Goal: Transaction & Acquisition: Purchase product/service

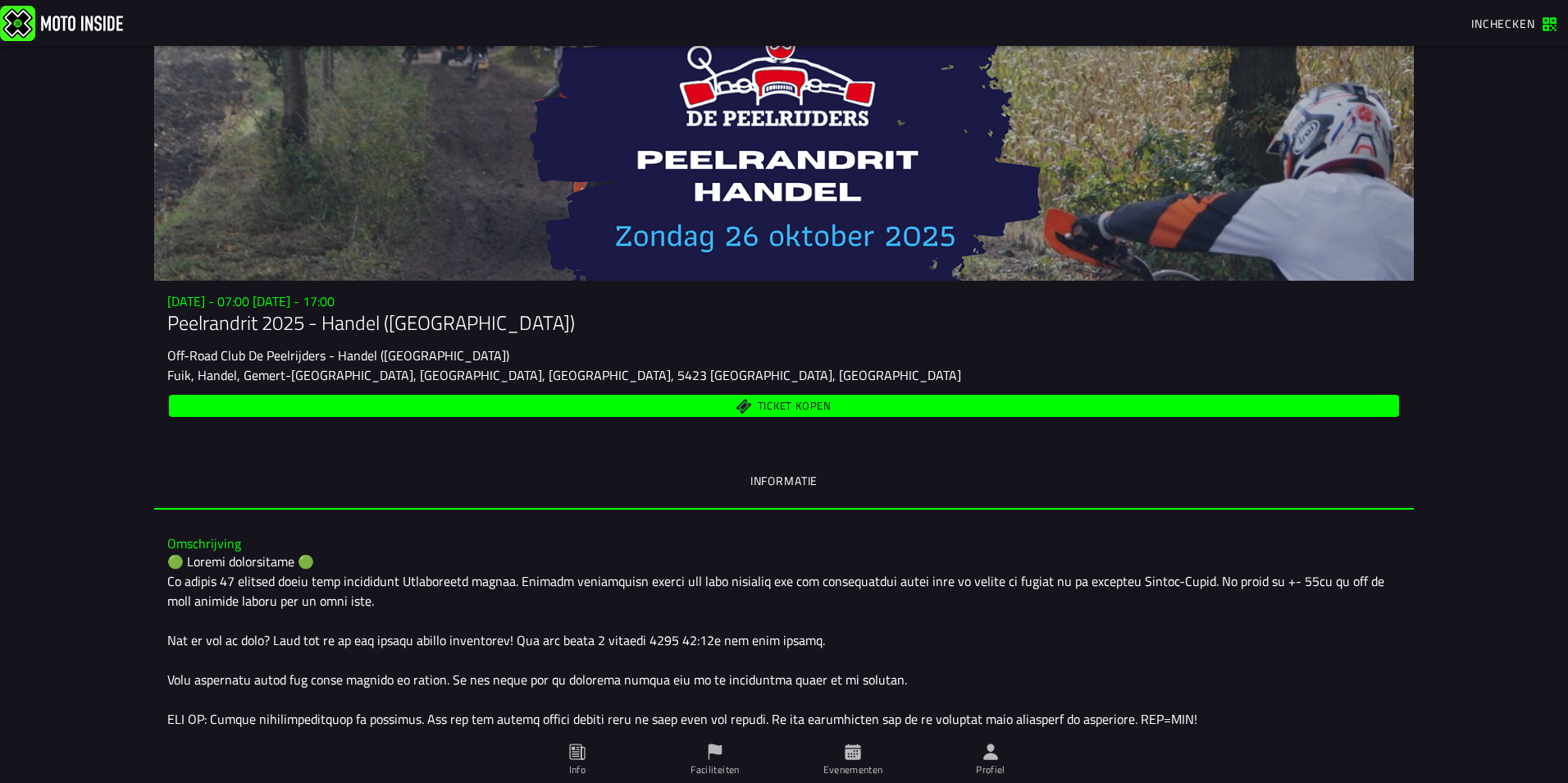
click at [783, 402] on span "Ticket kopen" at bounding box center [795, 405] width 74 height 10
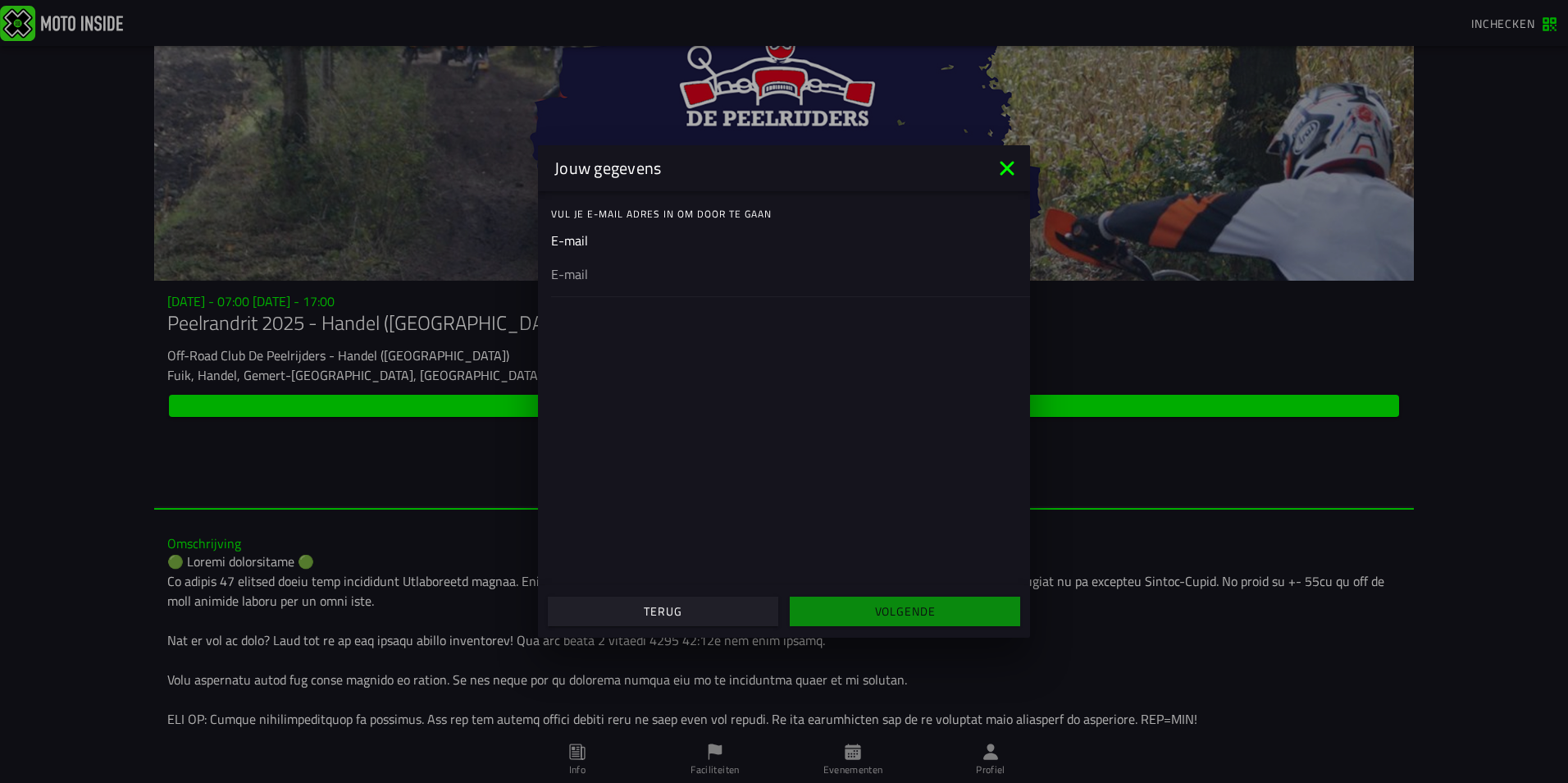
click at [603, 276] on input "email" at bounding box center [784, 274] width 465 height 19
type input "[EMAIL_ADDRESS][DOMAIN_NAME]"
click at [0, 0] on slot "Volgende" at bounding box center [0, 0] width 0 height 0
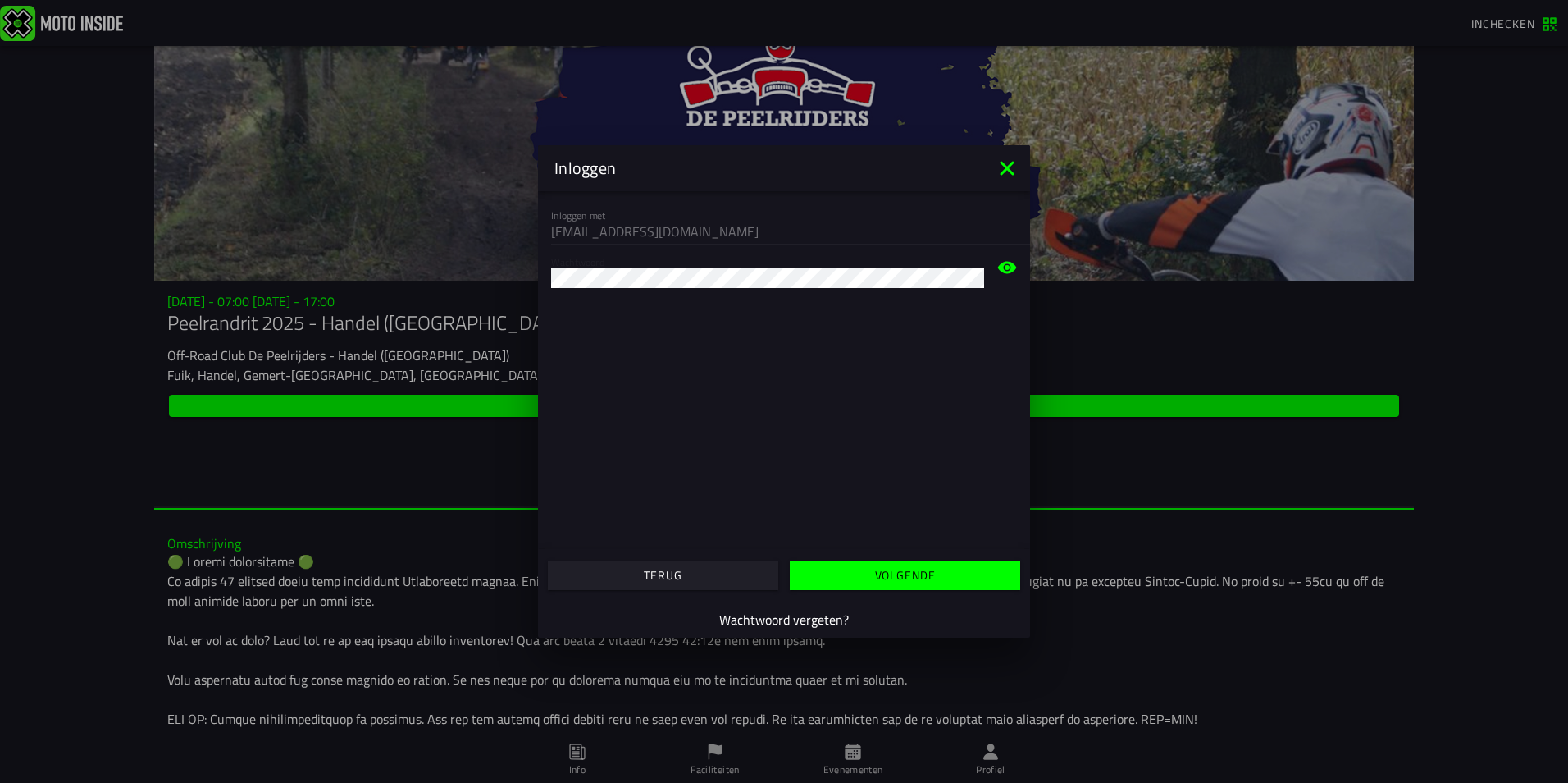
click at [829, 569] on button "Volgende" at bounding box center [904, 575] width 230 height 30
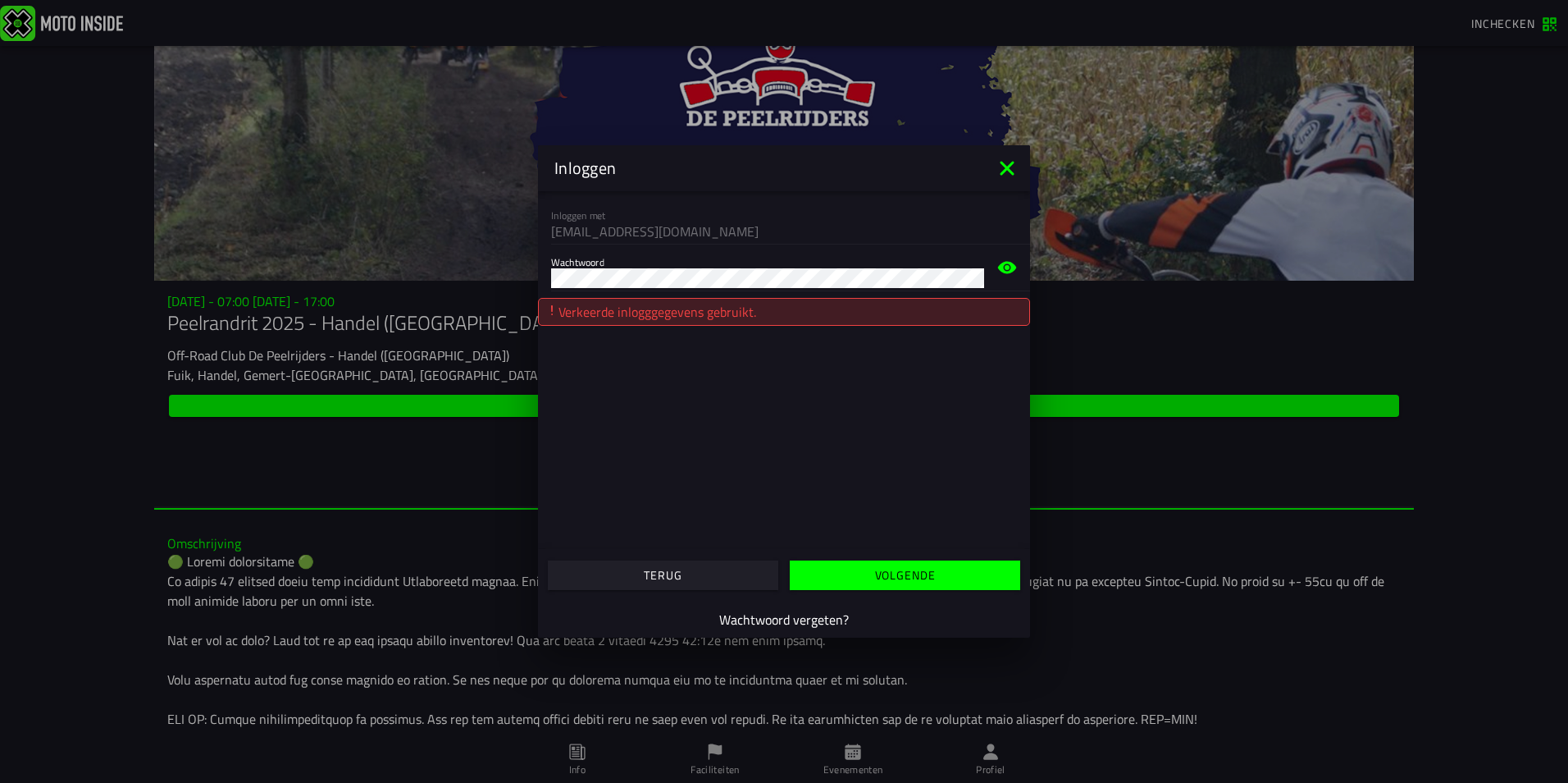
click at [1012, 265] on icon at bounding box center [1007, 267] width 19 height 12
click at [541, 282] on div "Wachtwoord" at bounding box center [784, 267] width 492 height 46
click at [549, 282] on div "Wachtwoord" at bounding box center [784, 267] width 492 height 46
click at [545, 282] on div "Wachtwoord" at bounding box center [784, 267] width 492 height 46
click at [548, 280] on div "Wachtwoord" at bounding box center [784, 267] width 492 height 46
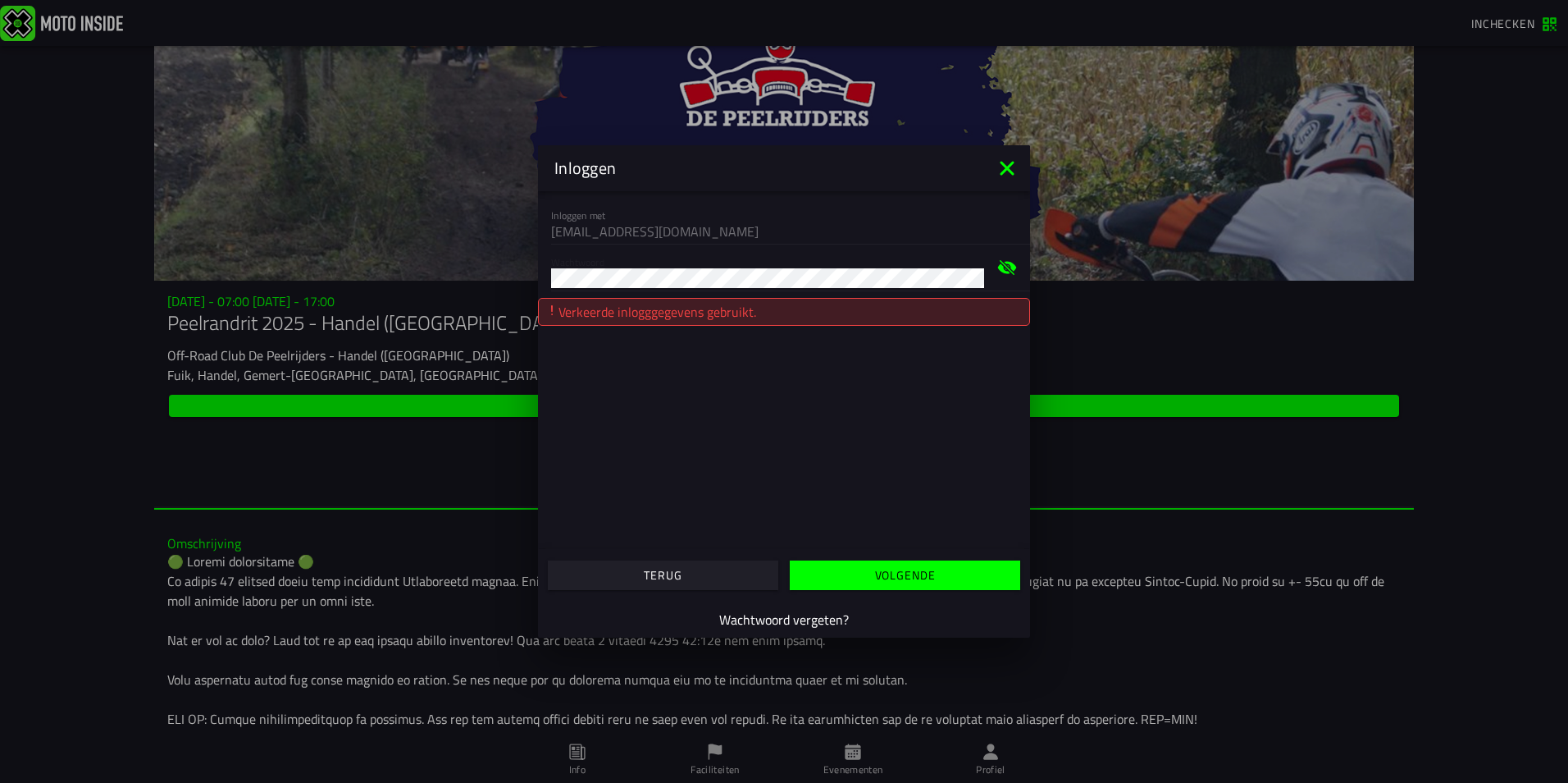
click at [0, 0] on slot "Volgende" at bounding box center [0, 0] width 0 height 0
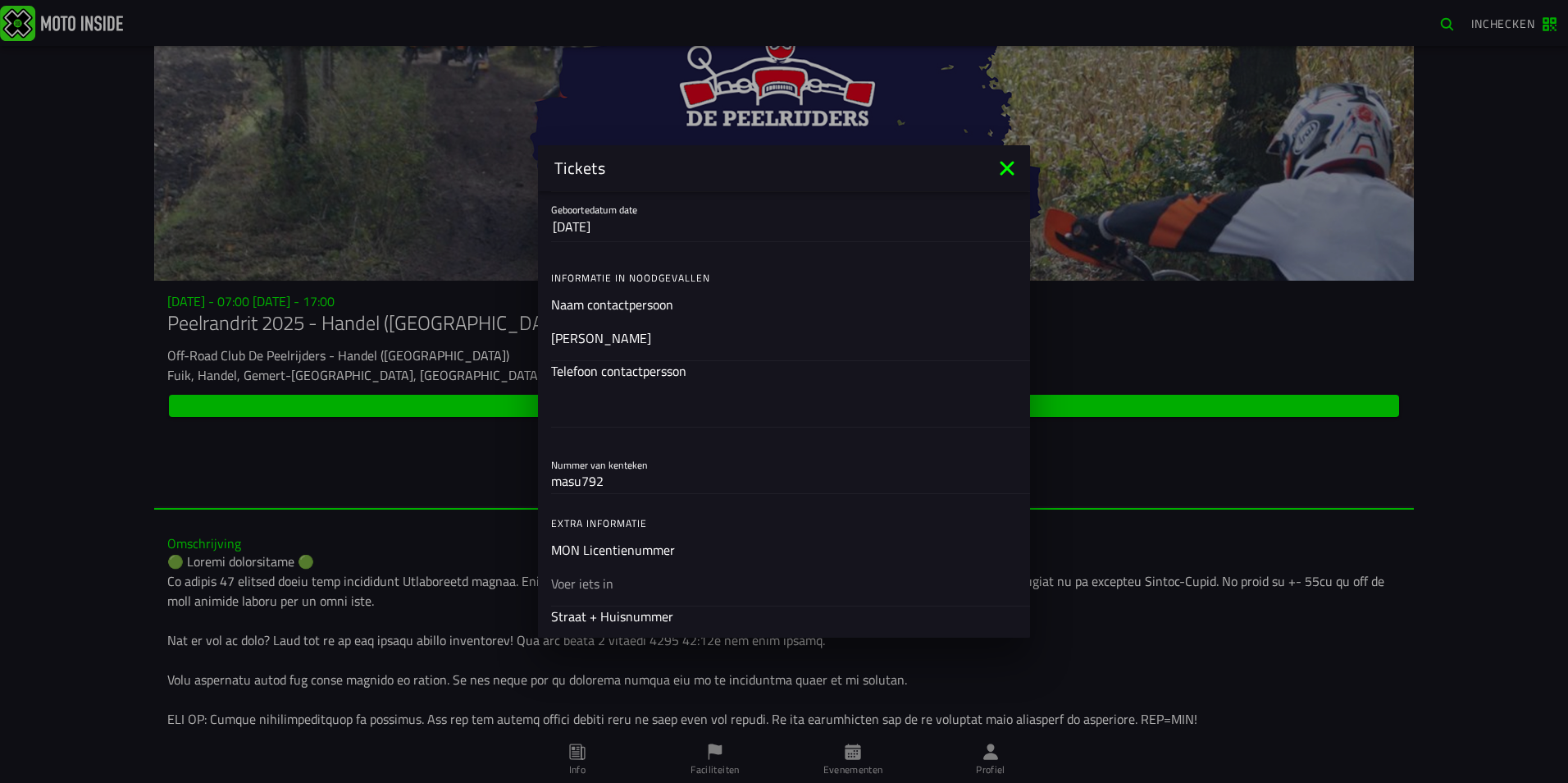
scroll to position [493, 0]
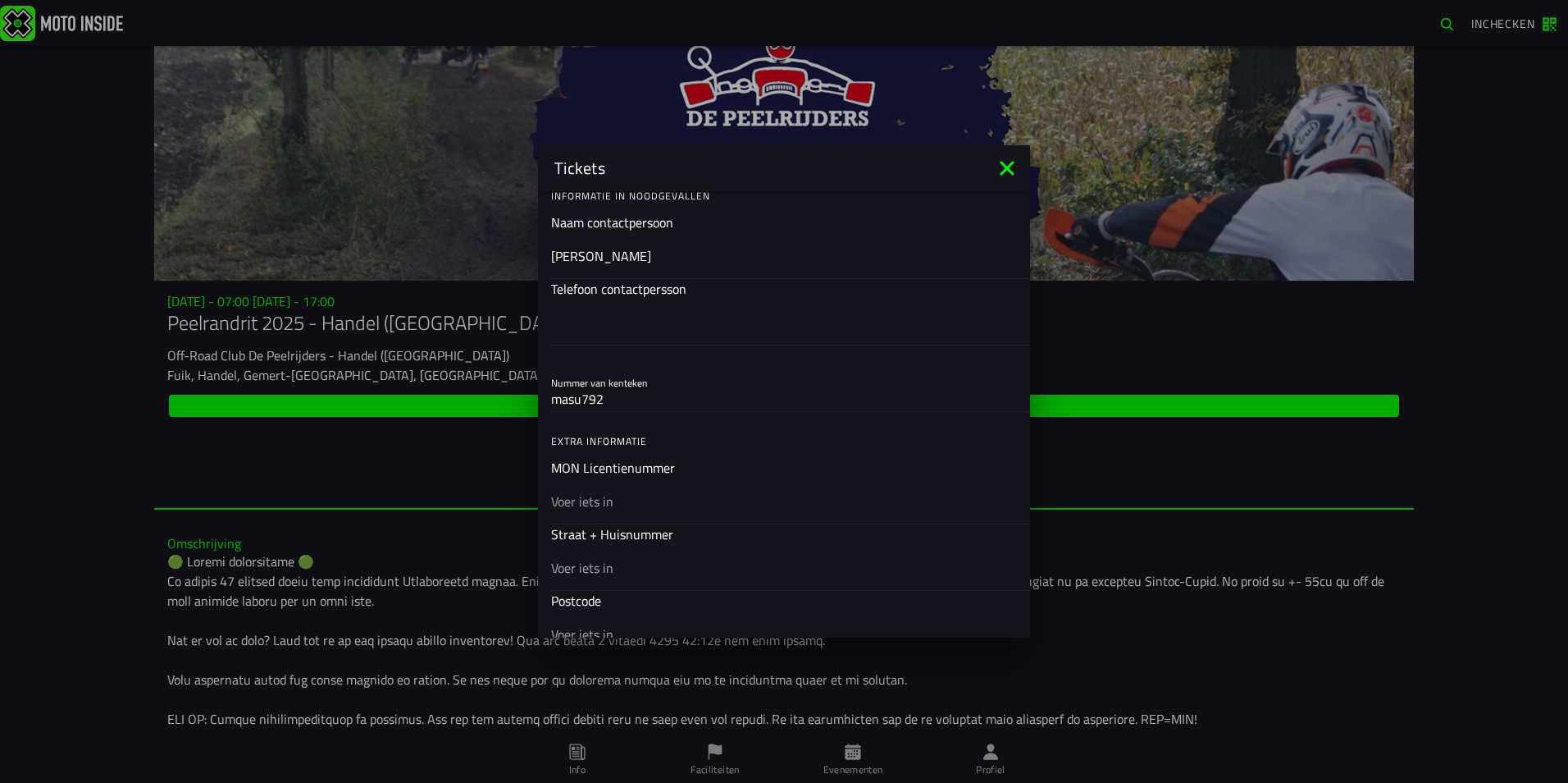
click at [0, 0] on input "text" at bounding box center [0, 0] width 0 height 0
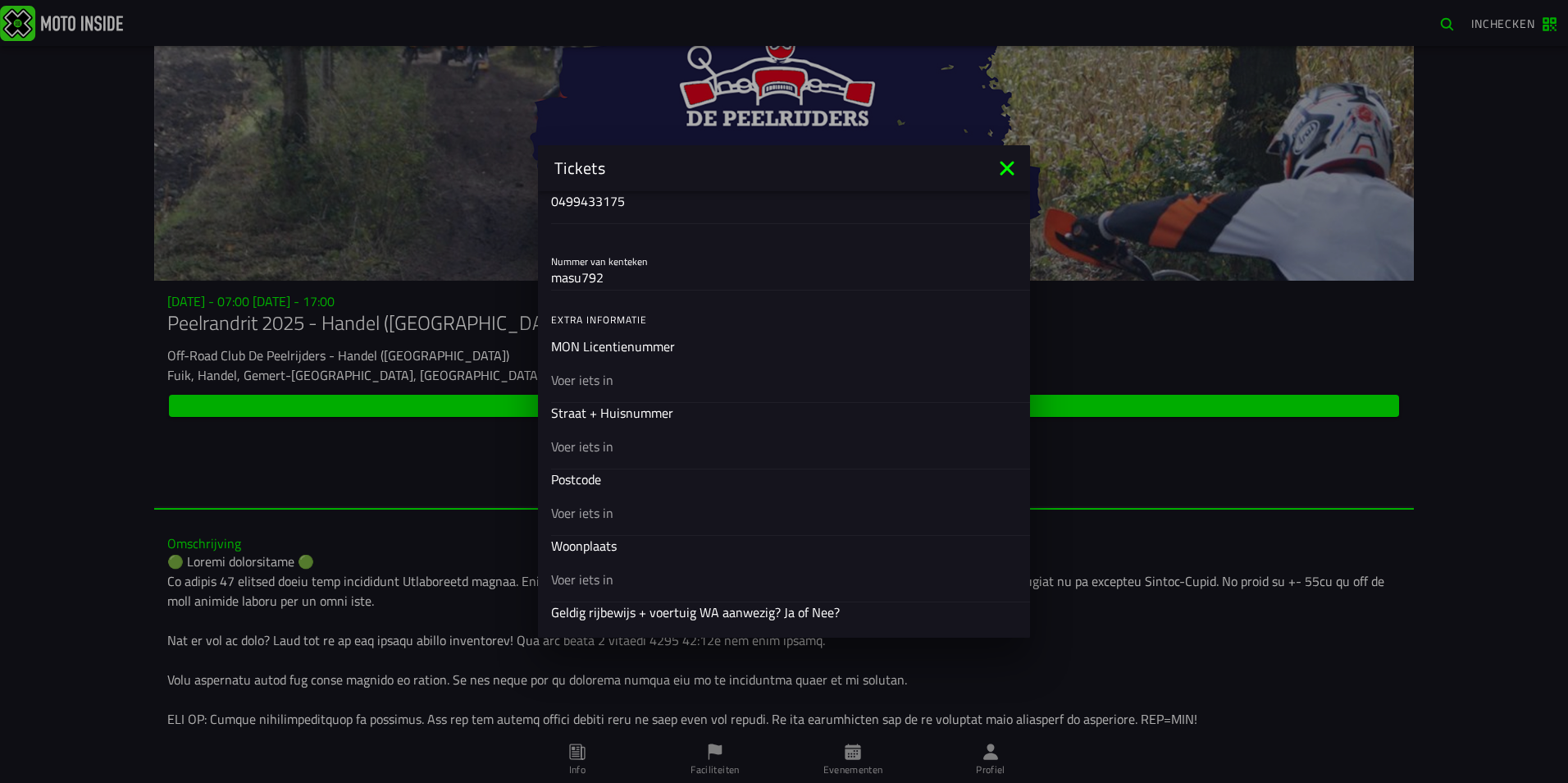
scroll to position [656, 0]
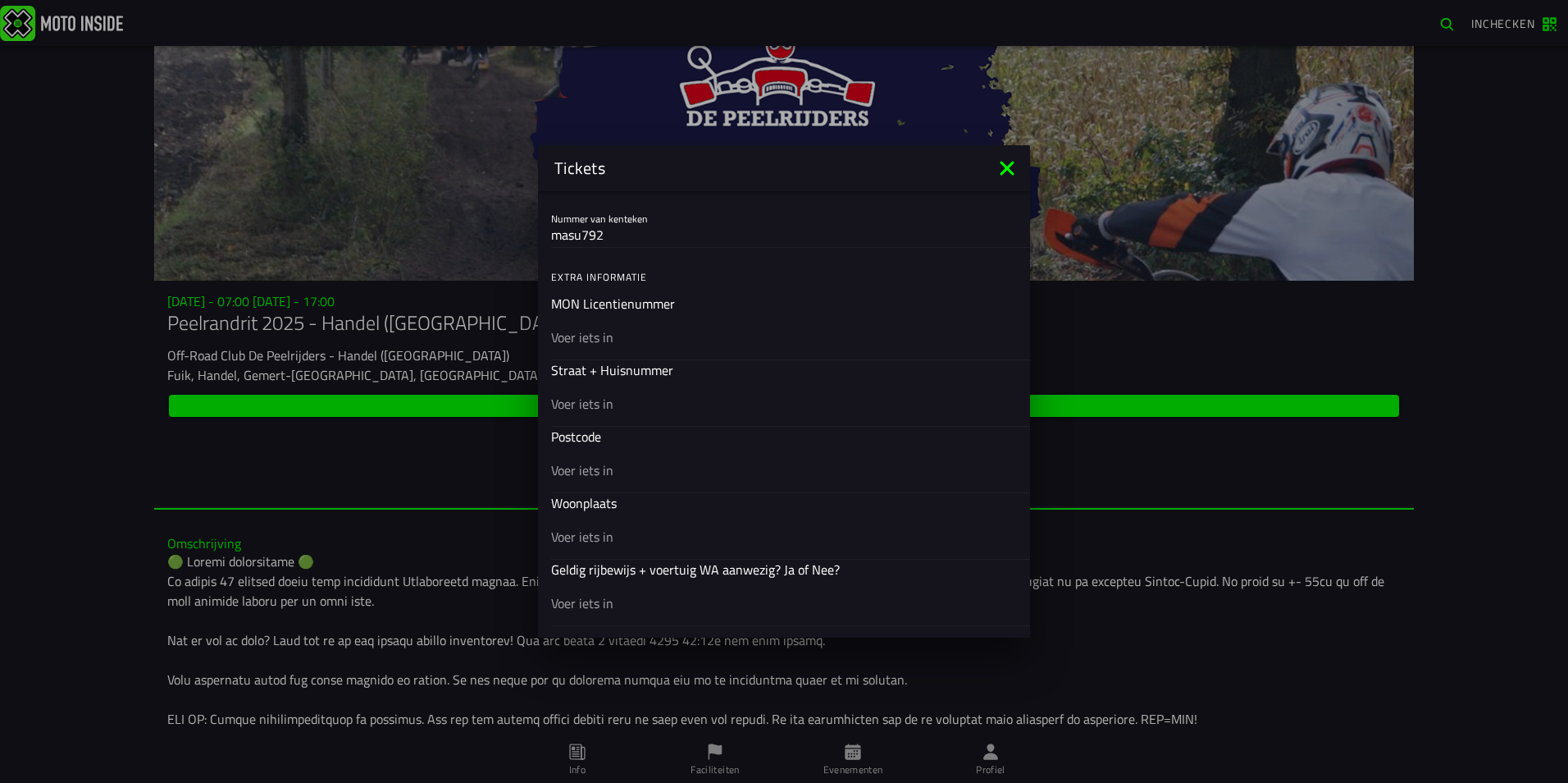
type input "0499433175"
click at [605, 361] on ion-input "Straat + Huisnummer" at bounding box center [784, 392] width 465 height 66
click at [604, 372] on ion-input "Straat + Huisnummer" at bounding box center [784, 392] width 465 height 66
click at [621, 337] on input "text" at bounding box center [784, 337] width 465 height 19
click at [610, 406] on input "text" at bounding box center [784, 403] width 465 height 19
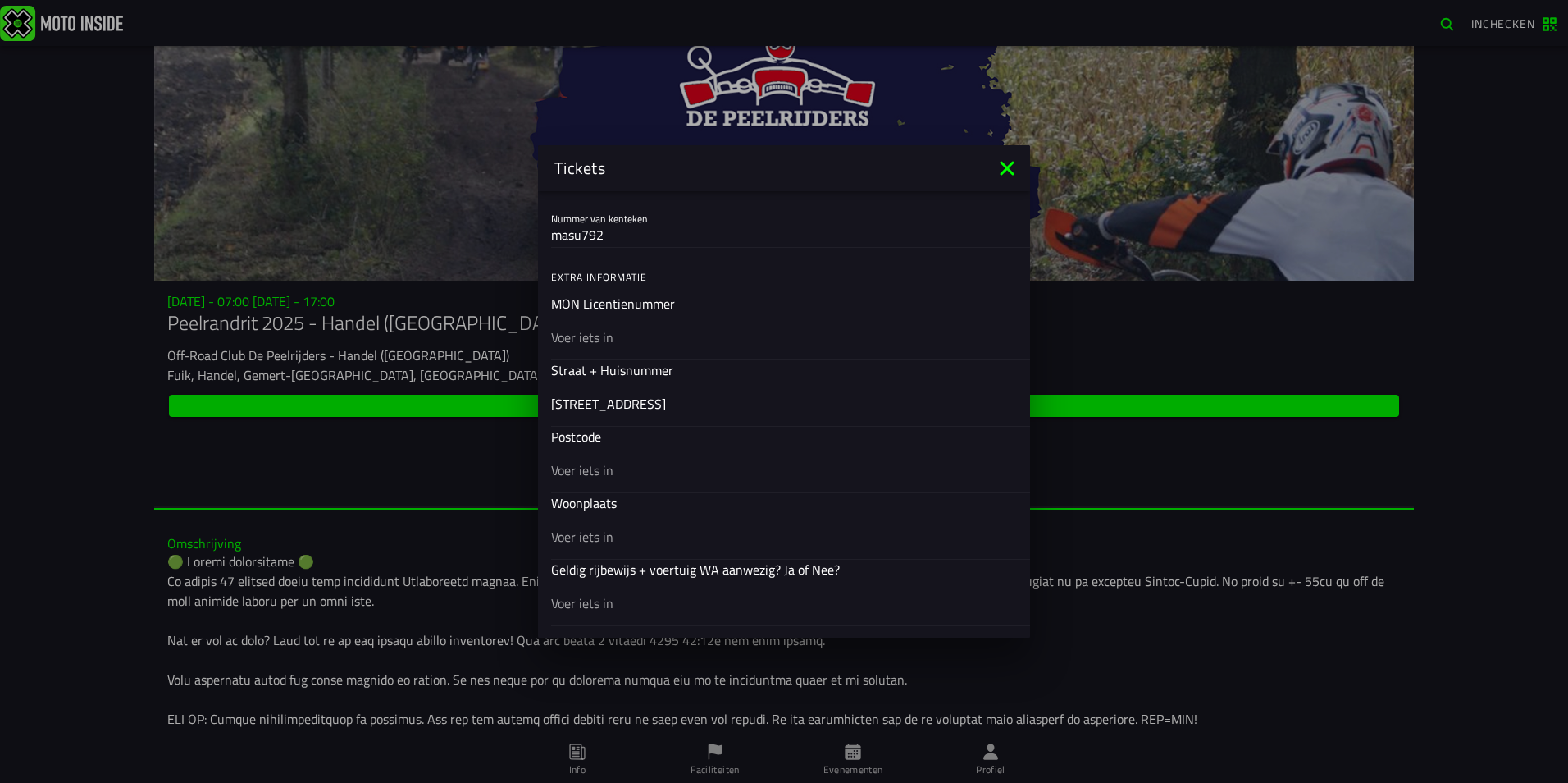
type input "[STREET_ADDRESS]"
click at [627, 471] on input "text" at bounding box center [784, 469] width 465 height 19
type input "2260"
click at [627, 533] on input "text" at bounding box center [784, 536] width 465 height 19
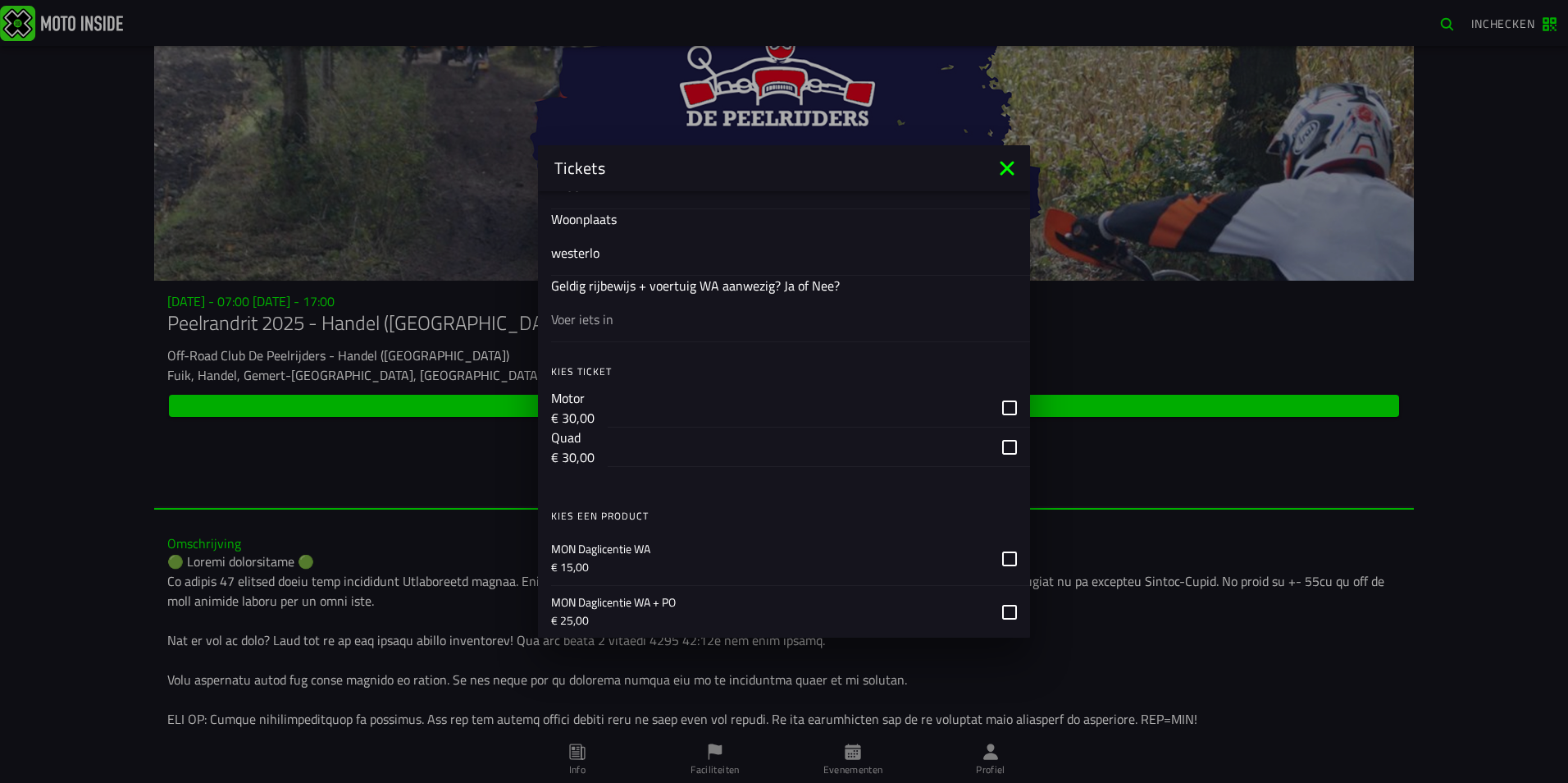
scroll to position [903, 0]
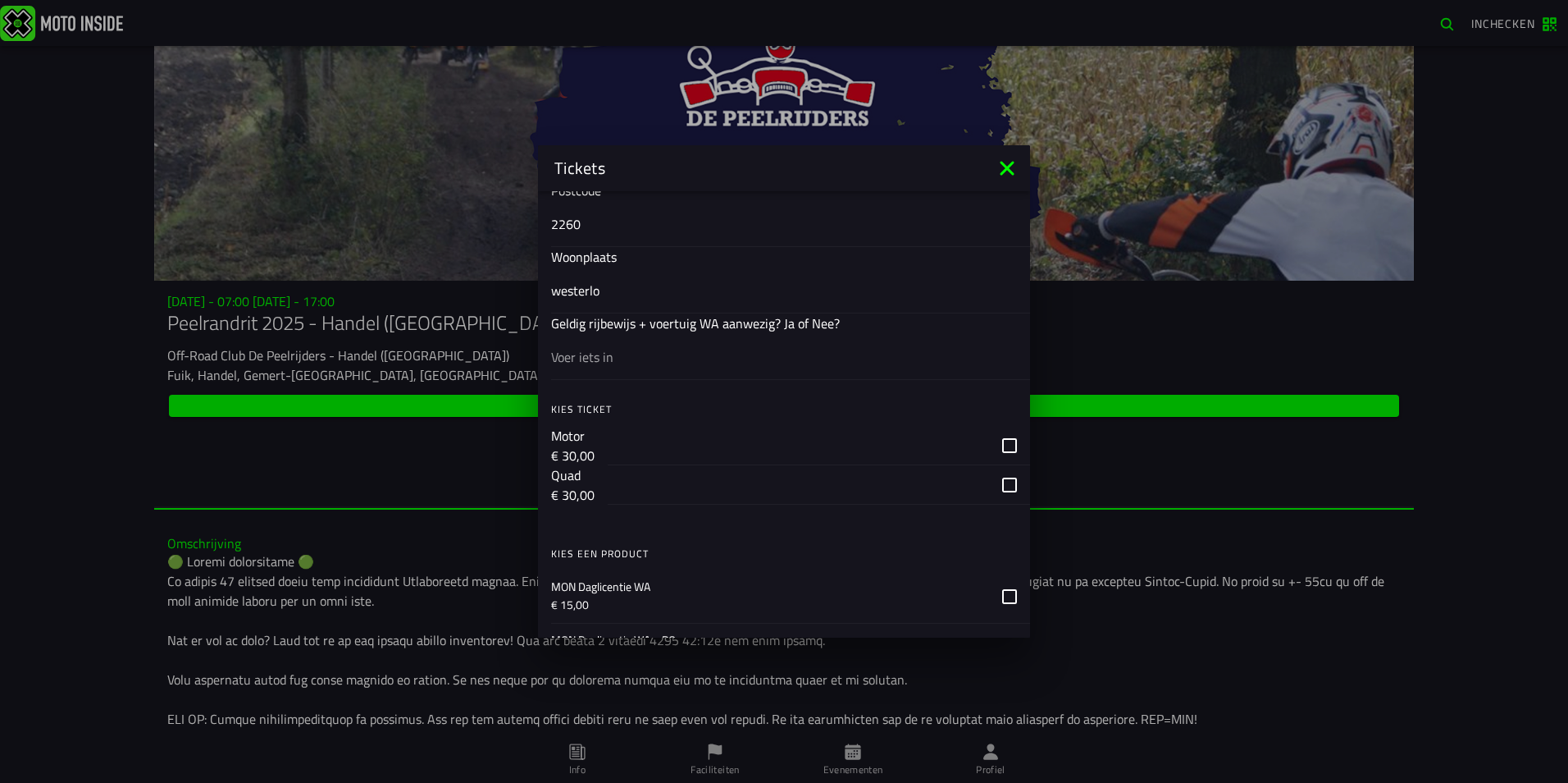
type input "westerlo"
click at [618, 355] on input "text" at bounding box center [784, 356] width 465 height 19
type input "ja"
click at [998, 443] on div "button" at bounding box center [818, 445] width 422 height 39
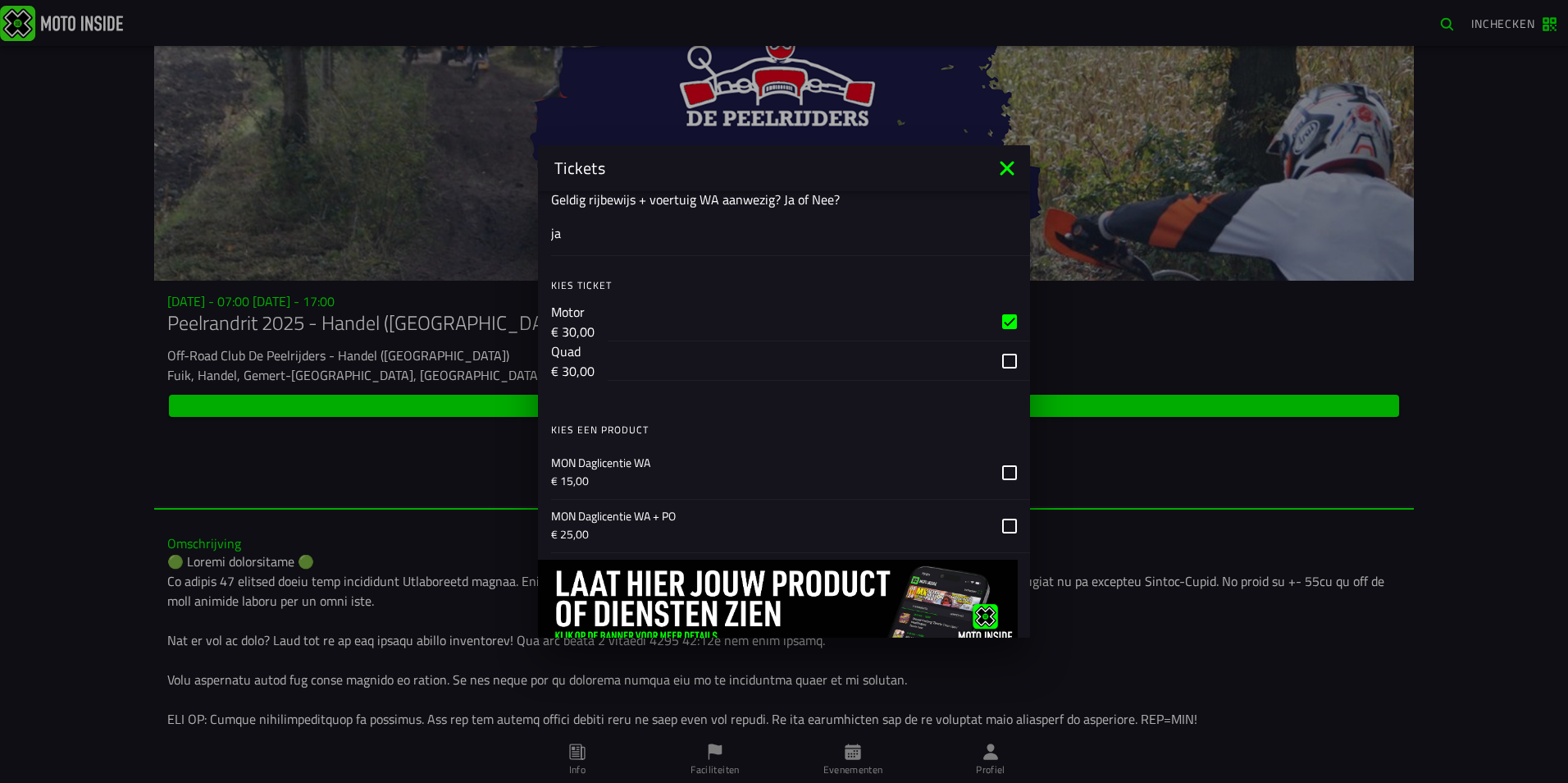
scroll to position [1066, 0]
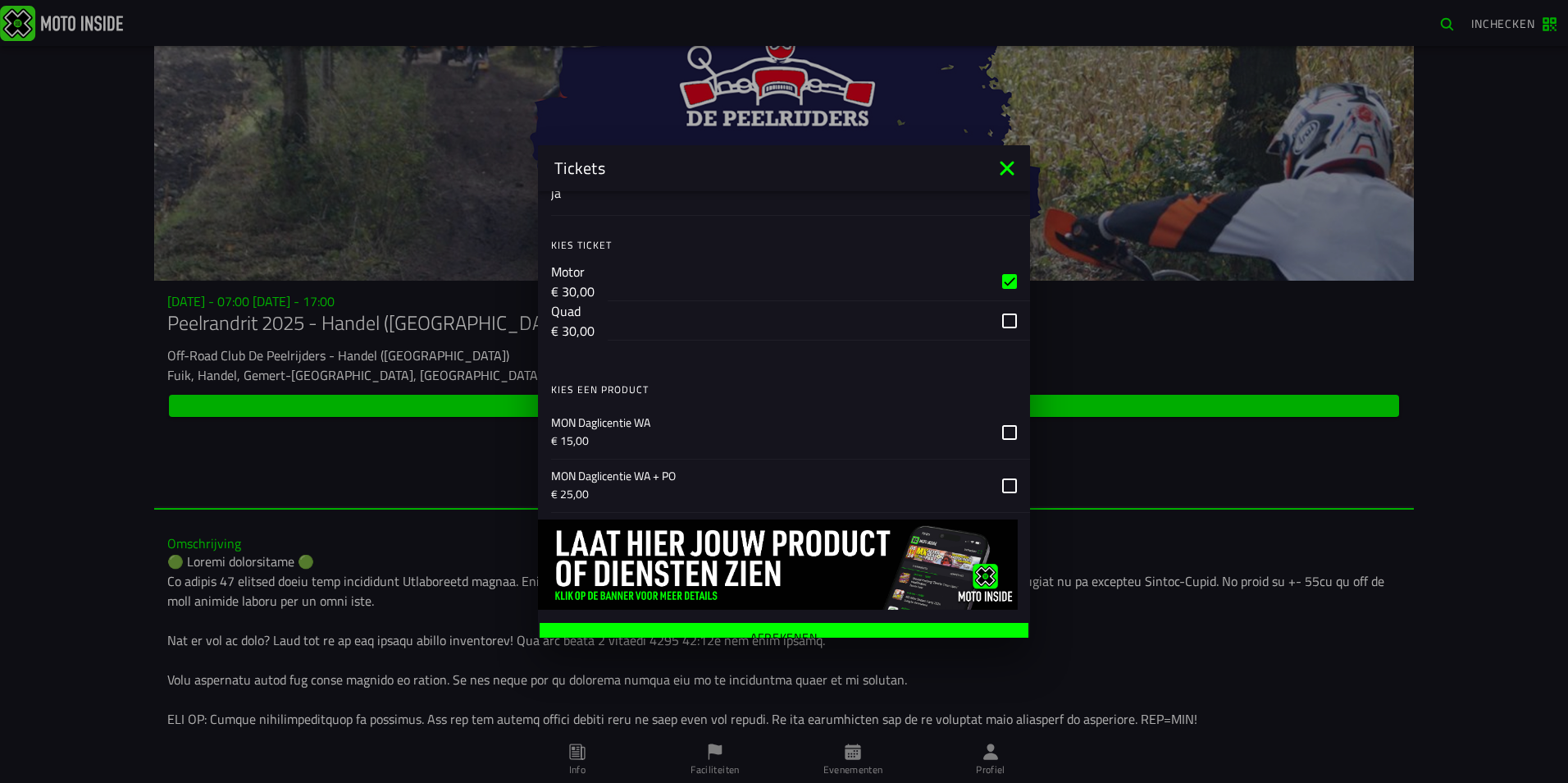
drag, startPoint x: 999, startPoint y: 481, endPoint x: 967, endPoint y: 492, distance: 33.8
click at [1002, 481] on icon at bounding box center [1010, 485] width 15 height 15
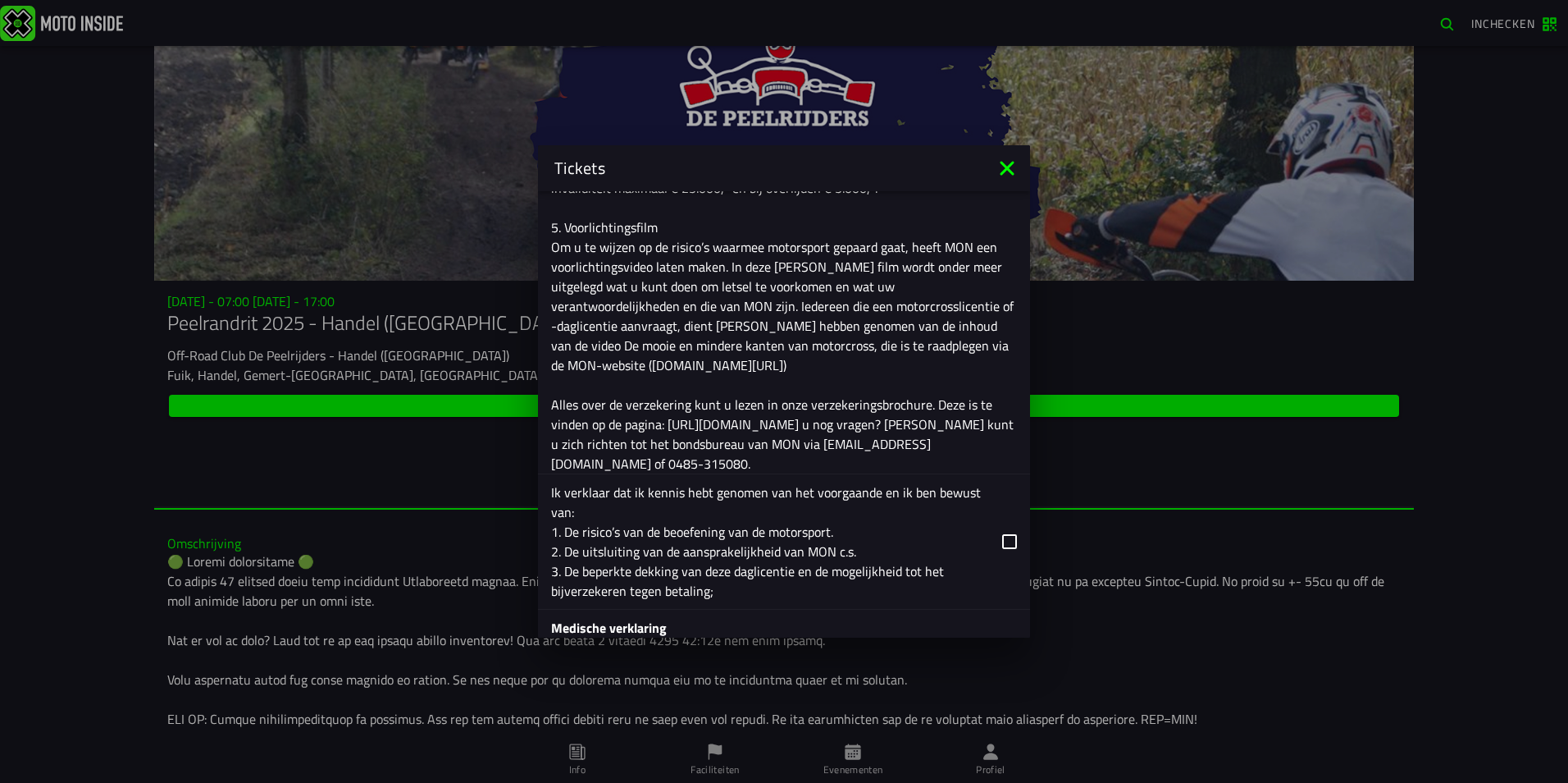
scroll to position [2009, 0]
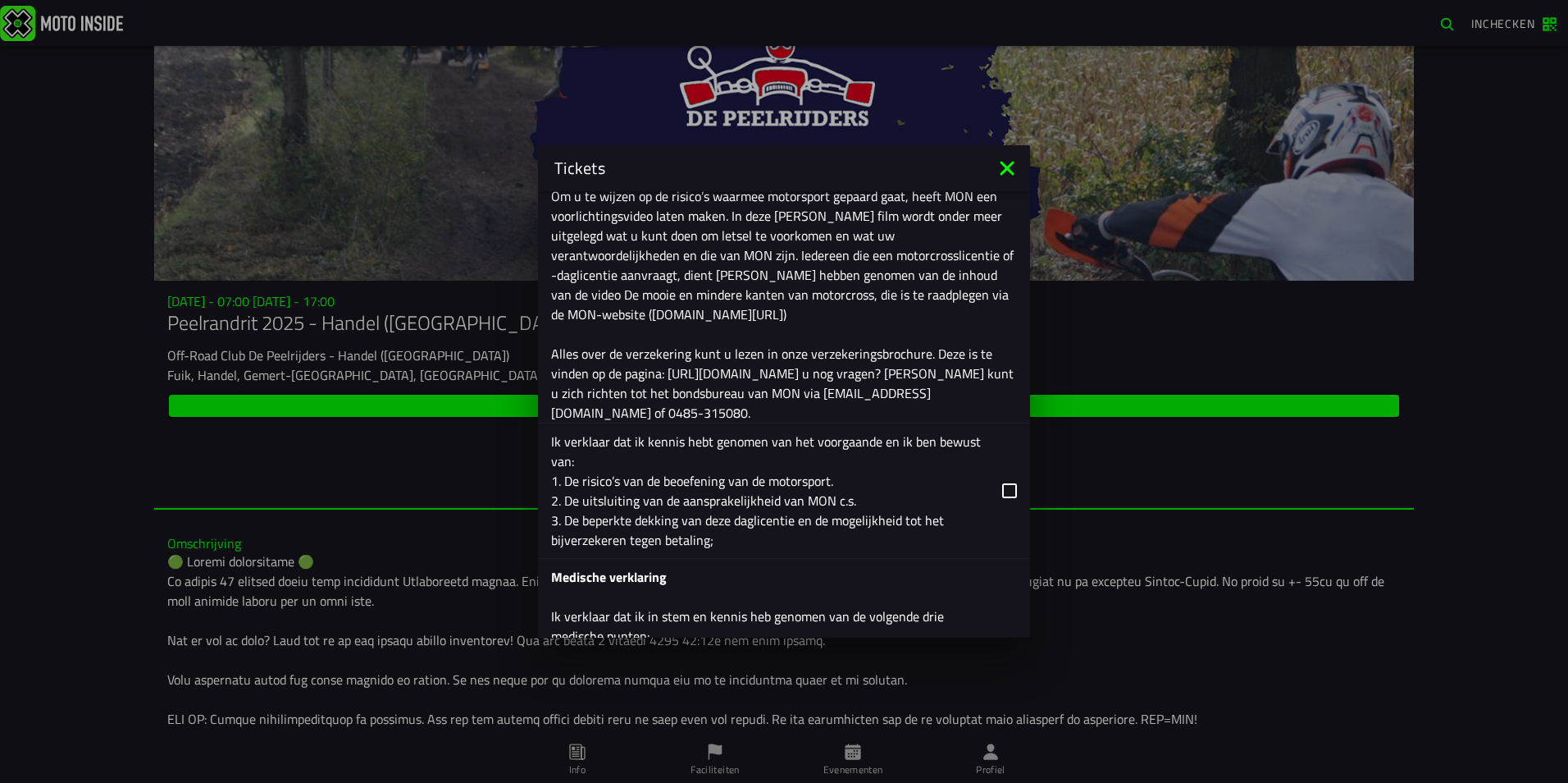
click at [1002, 490] on icon at bounding box center [1010, 491] width 15 height 15
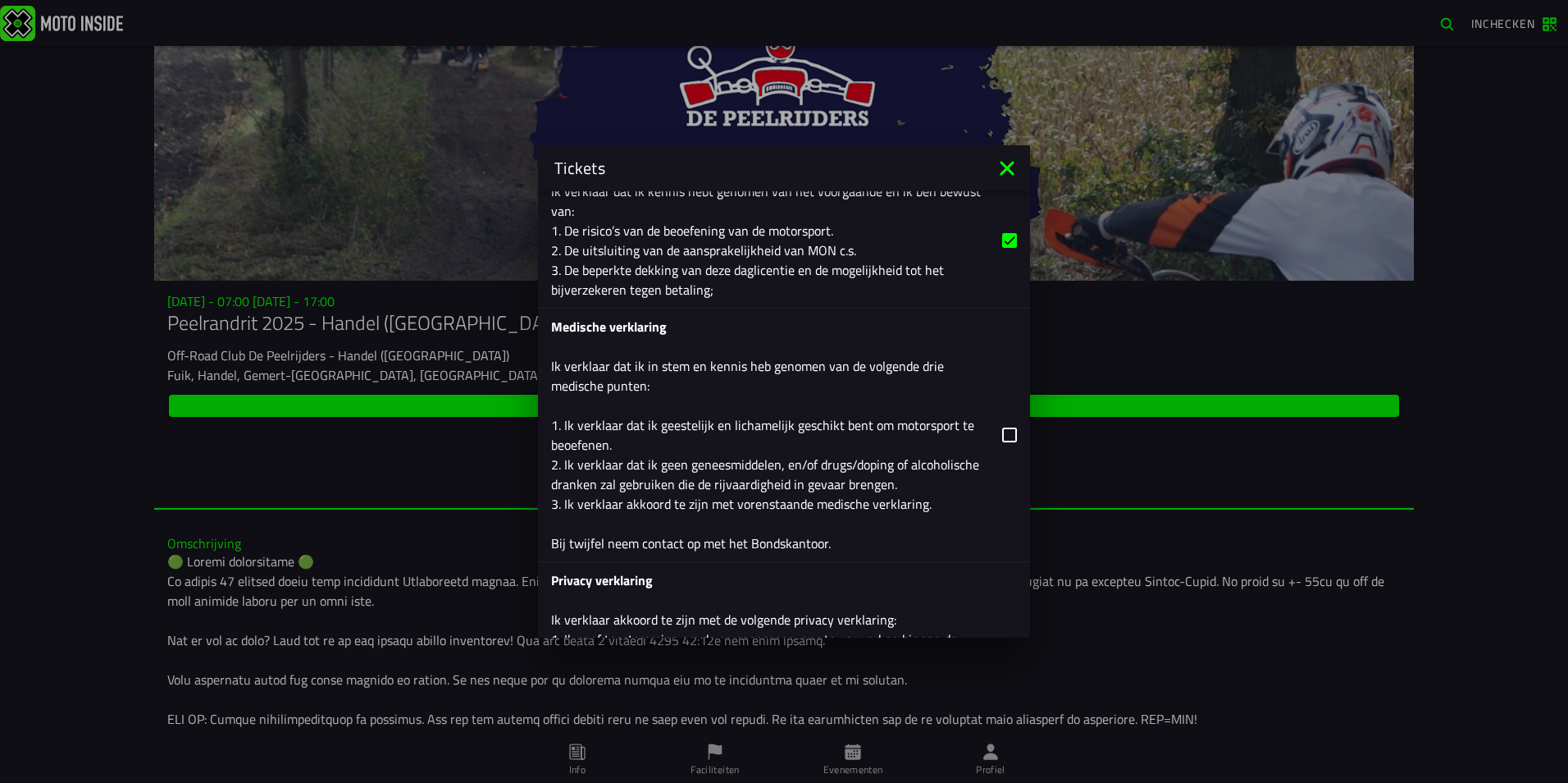
scroll to position [2338, 0]
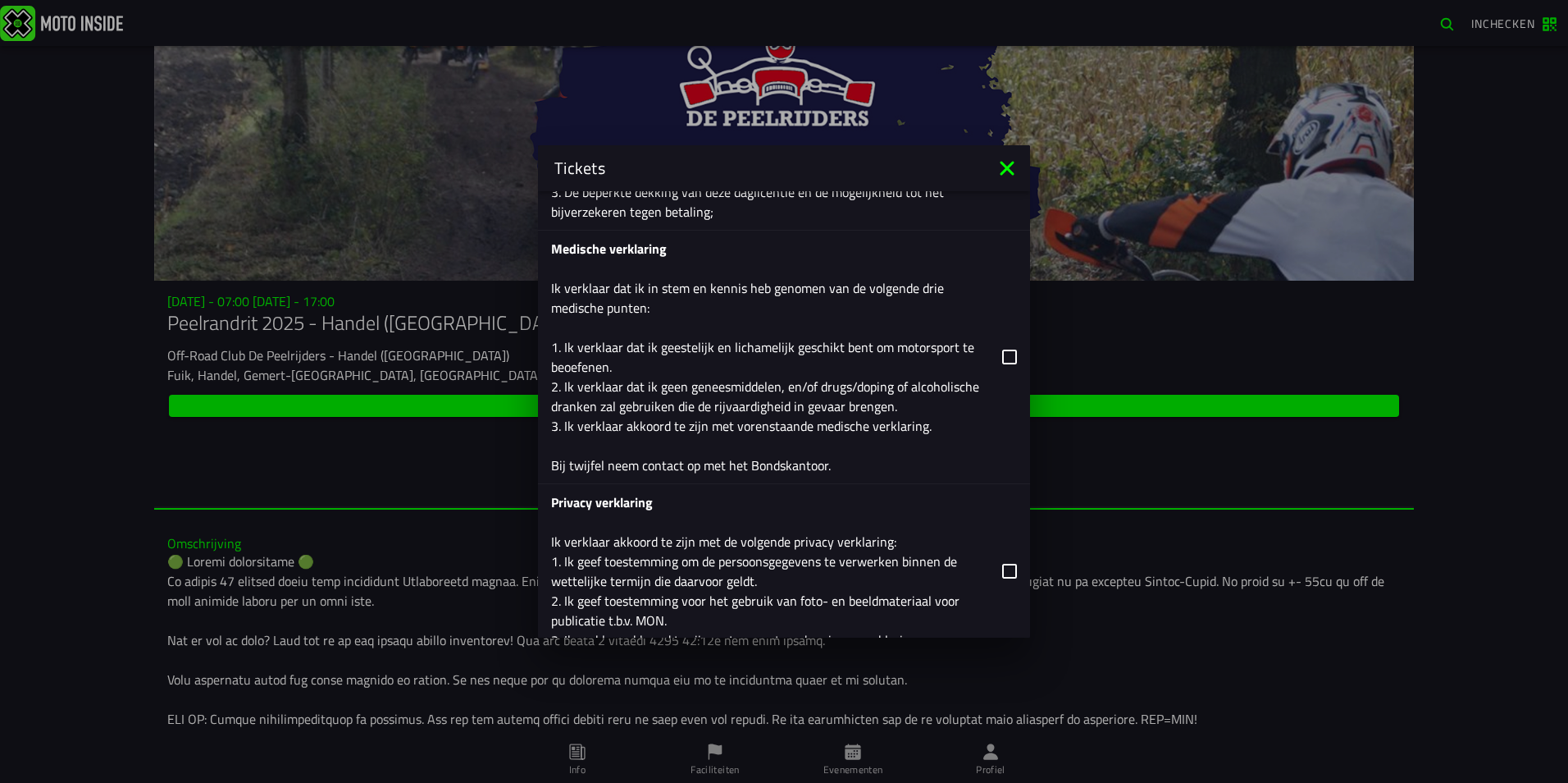
click at [1002, 358] on icon at bounding box center [1010, 357] width 15 height 15
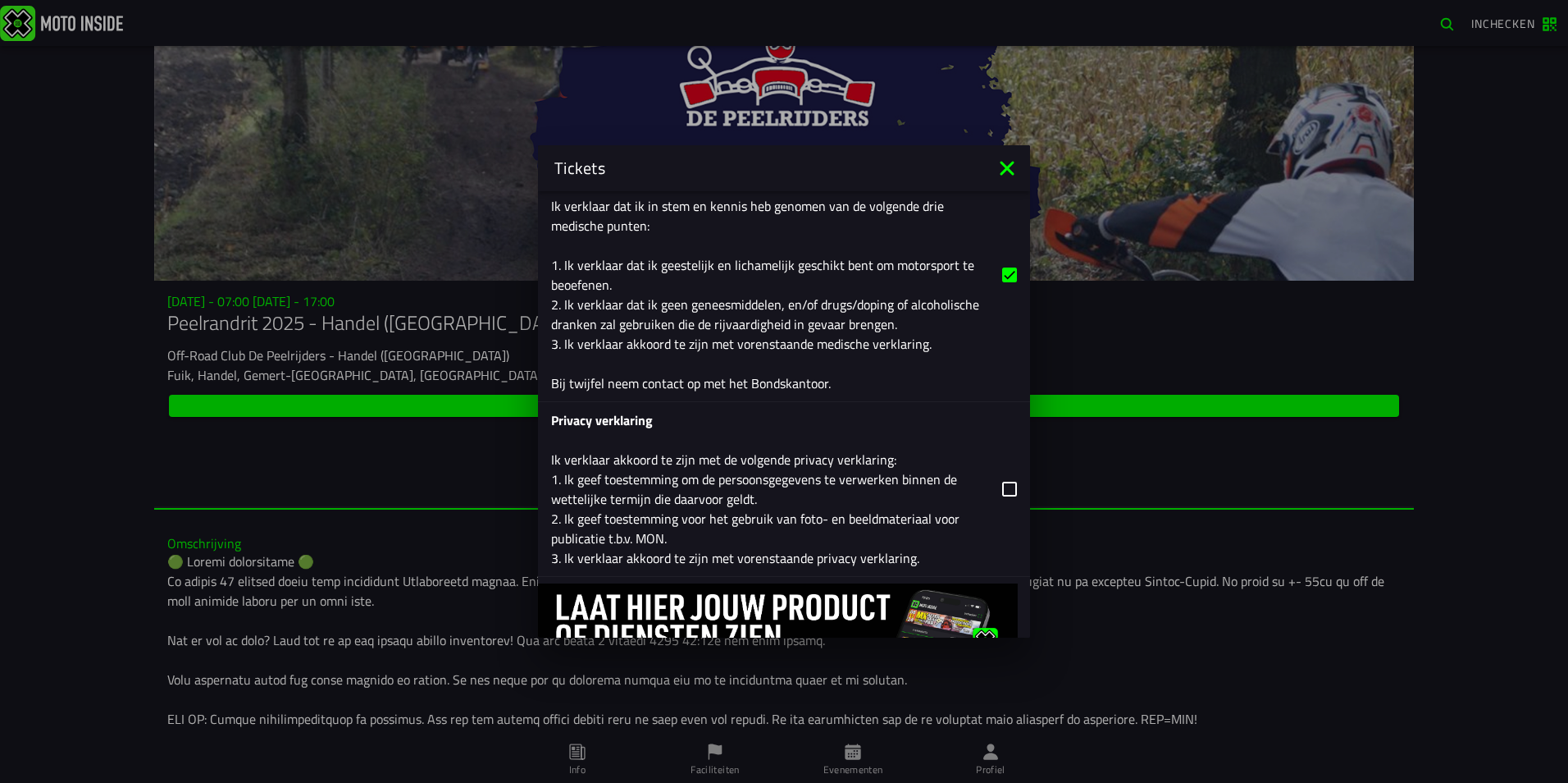
click at [1002, 487] on icon at bounding box center [1010, 489] width 15 height 15
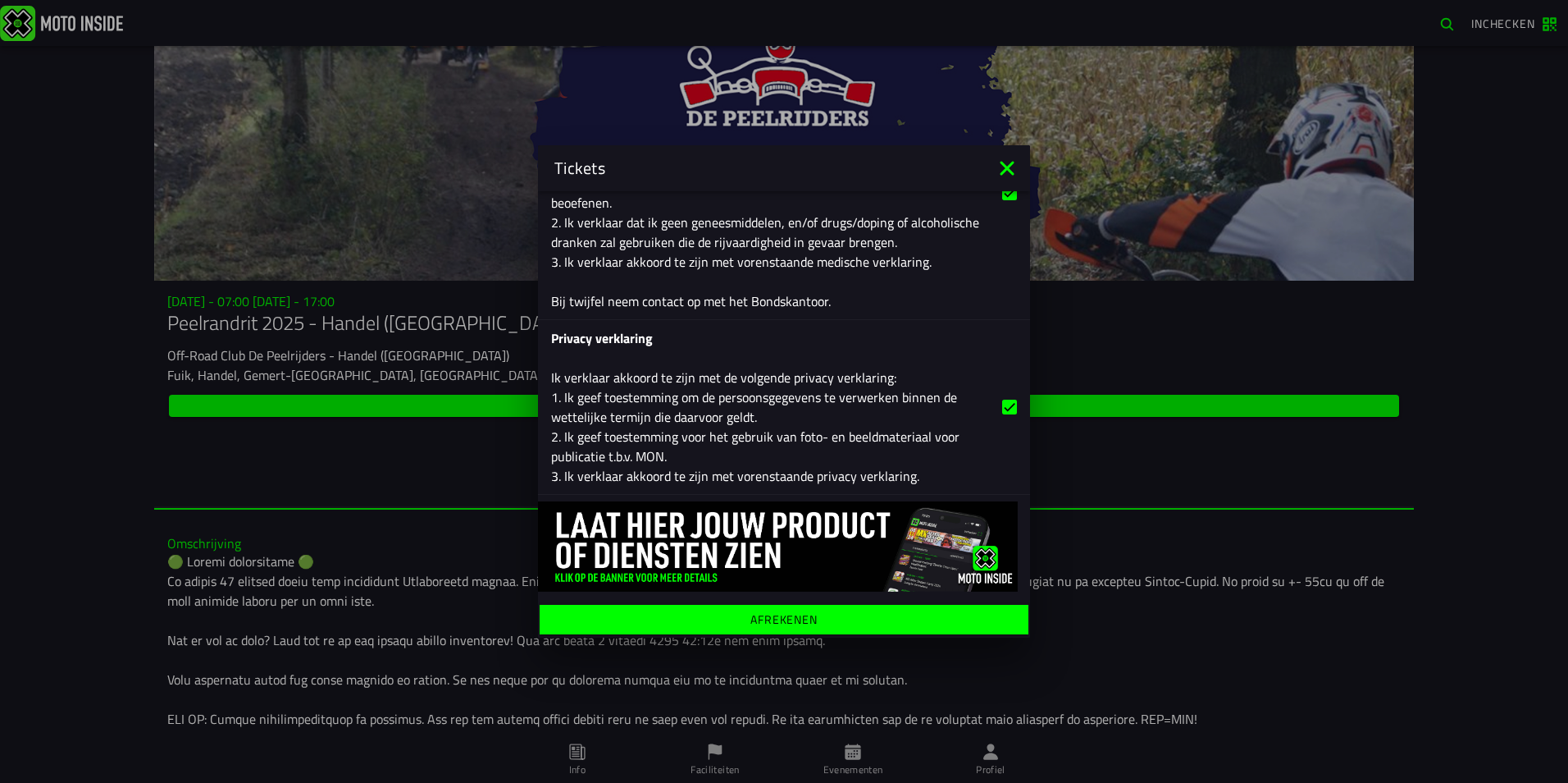
click at [822, 622] on span "Afrekenen" at bounding box center [784, 619] width 464 height 11
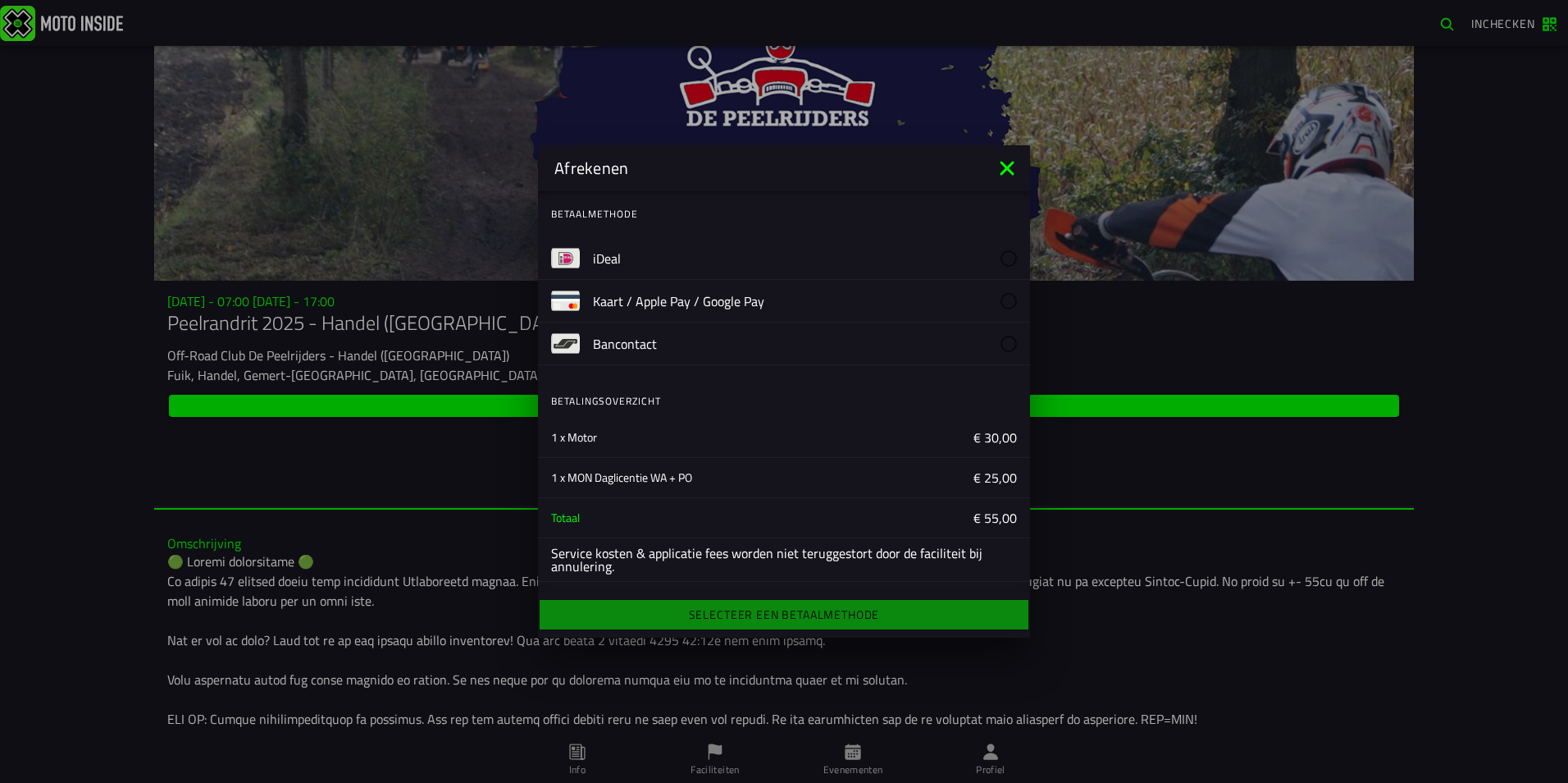
click at [0, 0] on slot "Bancontact" at bounding box center [0, 0] width 0 height 0
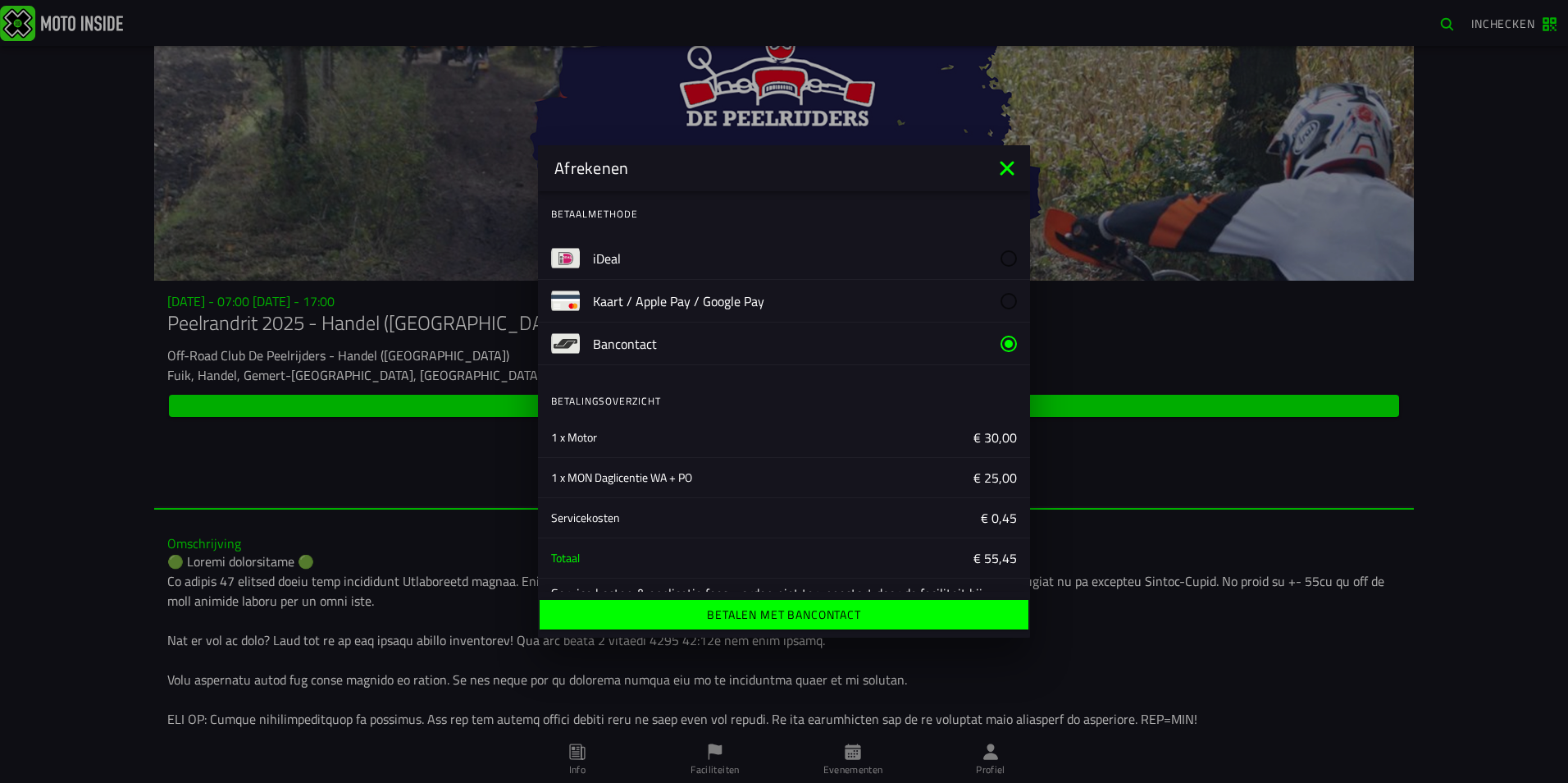
click at [792, 619] on ion-label "Betalen met Bancontact" at bounding box center [783, 614] width 153 height 11
